Goal: Task Accomplishment & Management: Complete application form

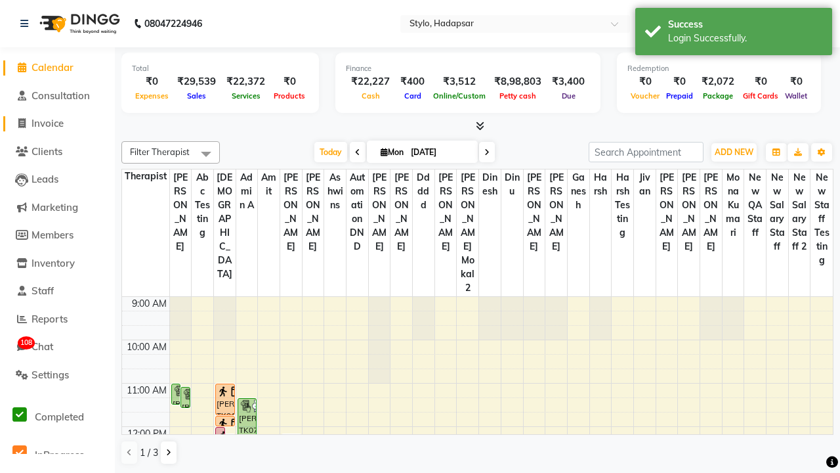
click at [57, 123] on span "Invoice" at bounding box center [48, 123] width 32 height 12
select select "service"
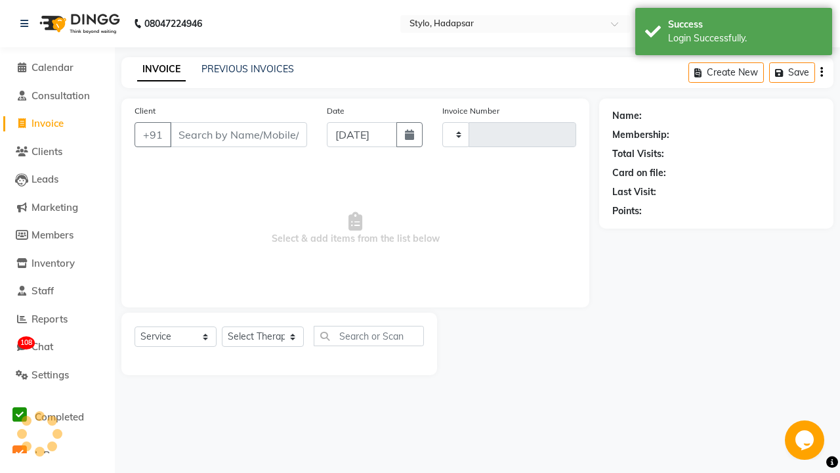
type input "758"
select select "157"
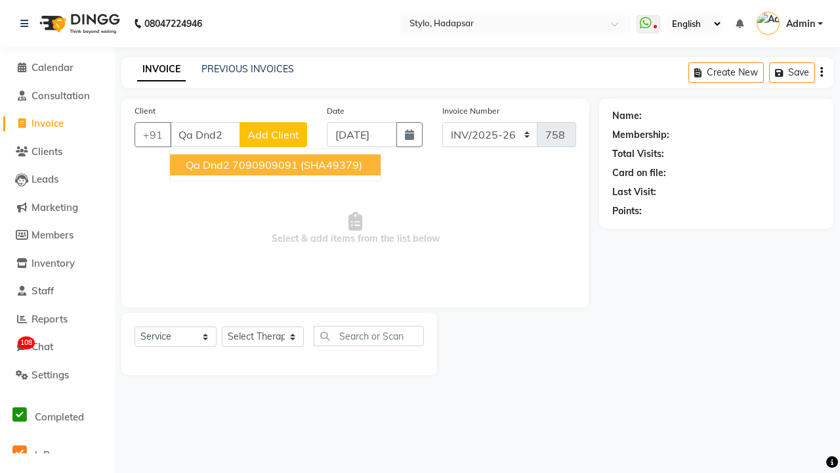
click at [274, 165] on ngb-highlight "7090909091" at bounding box center [265, 164] width 66 height 13
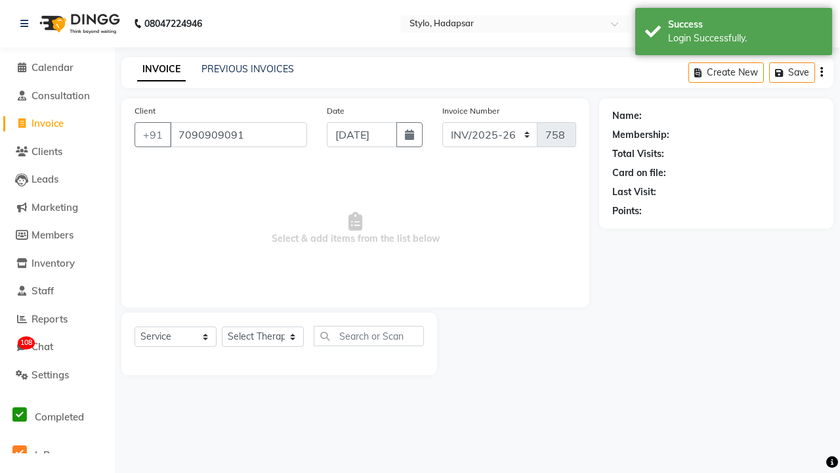
type input "7090909091"
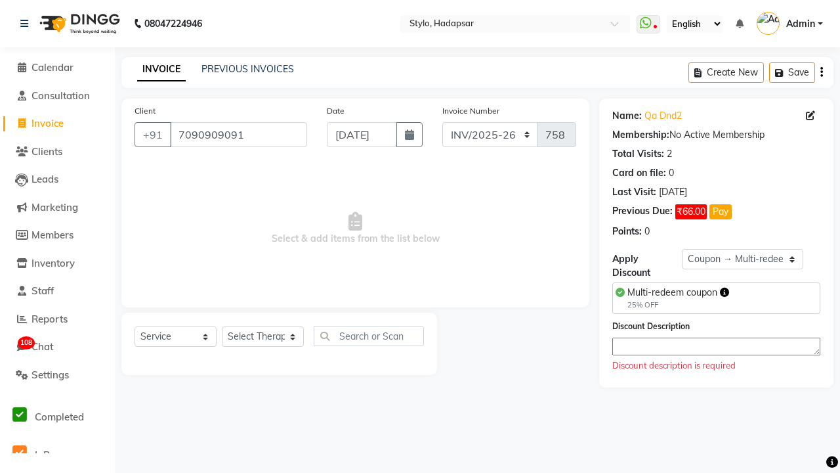
select select "0:"
select select "267"
select select "Z73944"
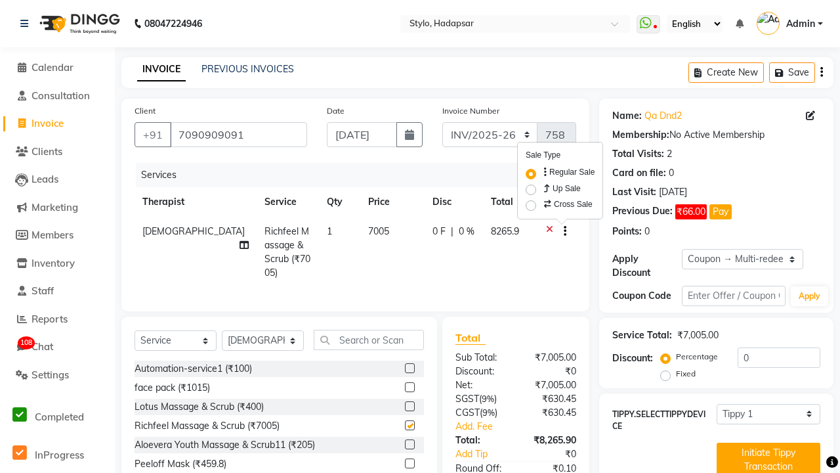
checkbox input "false"
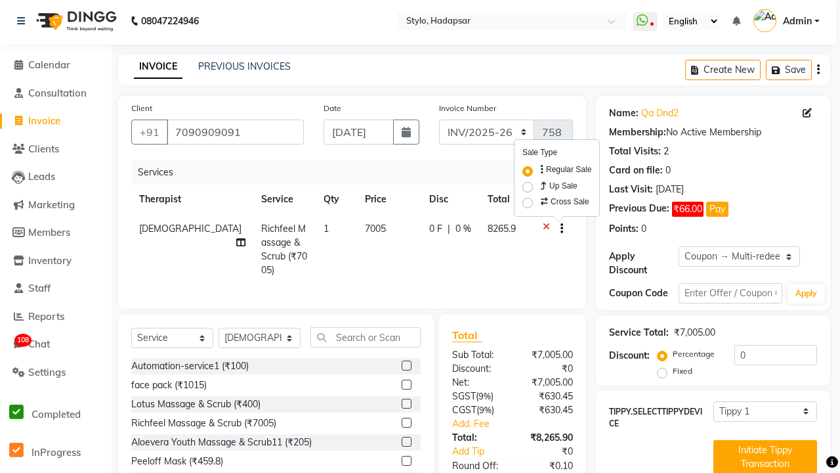
click at [786, 24] on nav "08047224946 Select Location × Stylo, Hadapsar WhatsApp Status ✕ Status: Disconn…" at bounding box center [417, 20] width 840 height 47
